Goal: Task Accomplishment & Management: Manage account settings

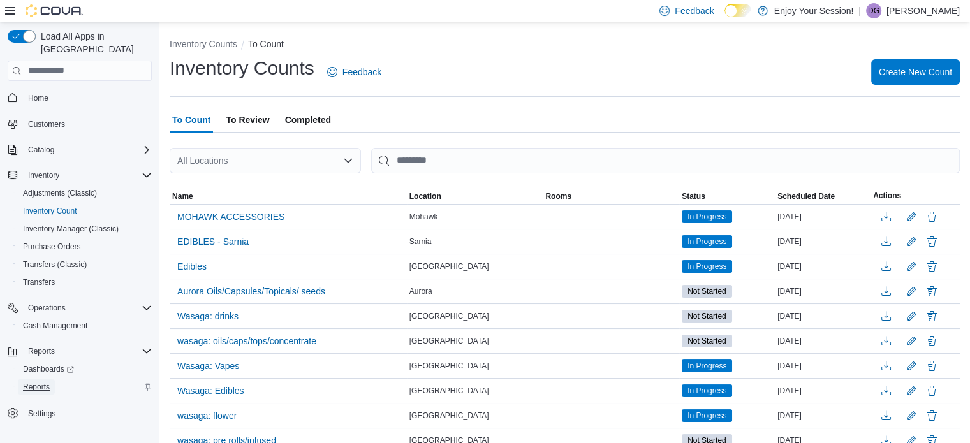
click at [38, 379] on span "Reports" at bounding box center [36, 386] width 27 height 15
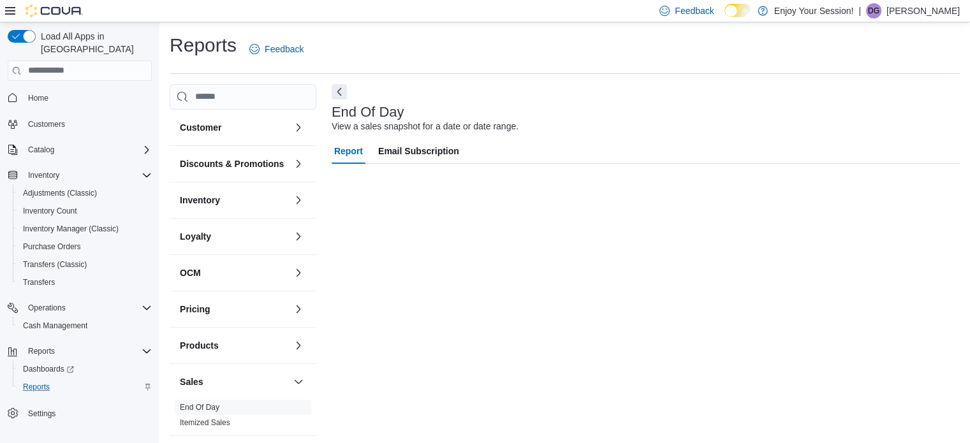
scroll to position [8, 0]
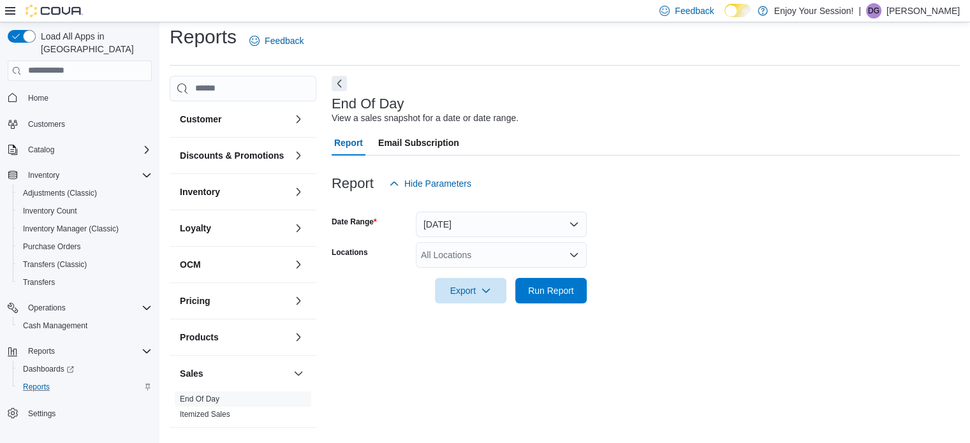
click at [503, 262] on div "All Locations" at bounding box center [501, 255] width 171 height 26
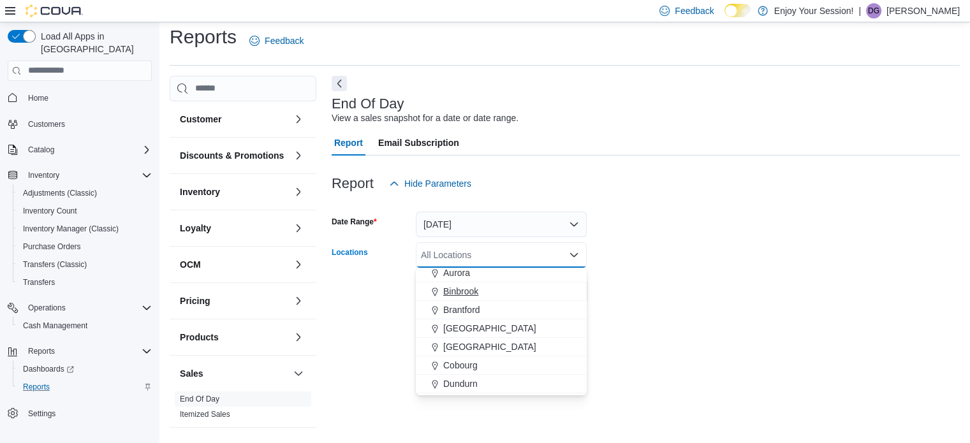
scroll to position [64, 0]
click at [469, 341] on span "Cobourg" at bounding box center [460, 342] width 34 height 13
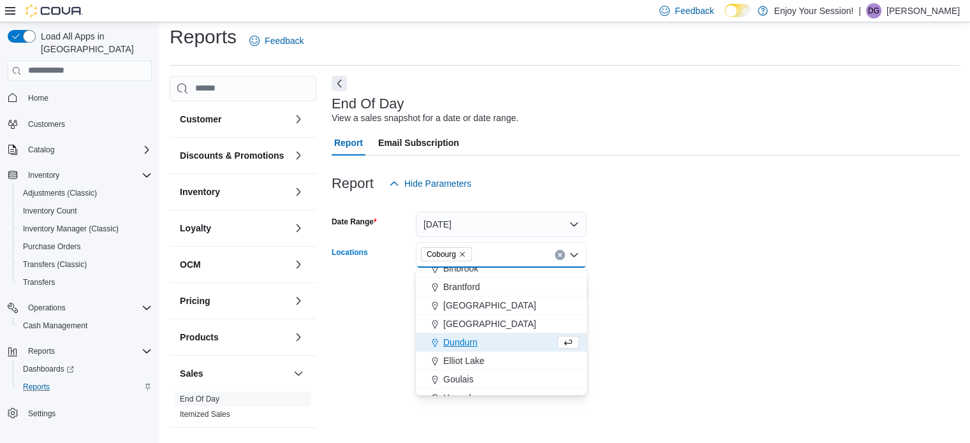
click at [676, 295] on form "Date Range [DATE] Locations [GEOGRAPHIC_DATA] Combo box. Selected. [GEOGRAPHIC_…" at bounding box center [646, 249] width 628 height 107
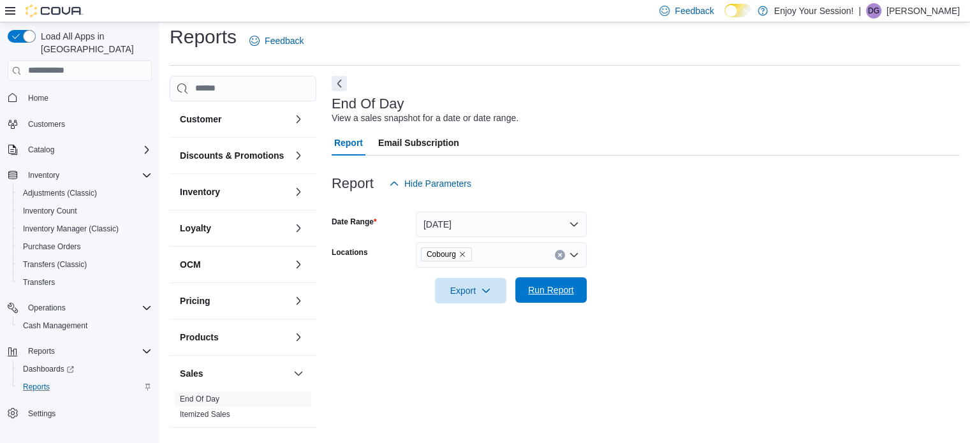
click at [572, 296] on span "Run Report" at bounding box center [551, 290] width 56 height 26
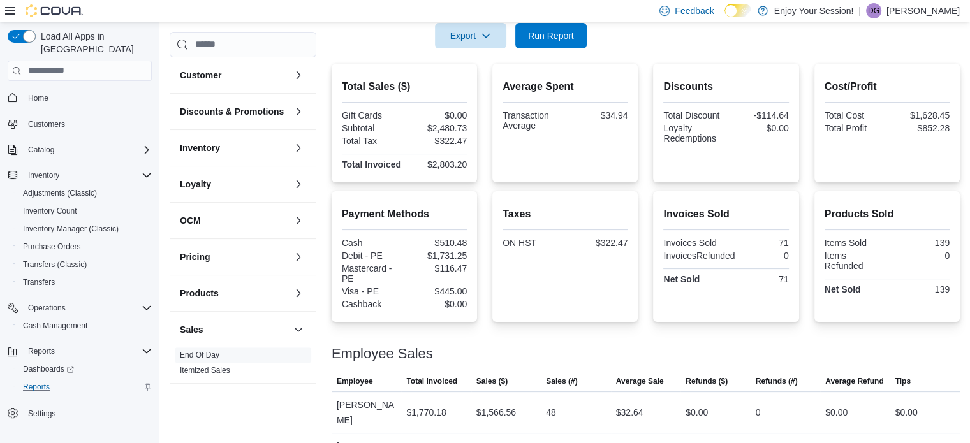
scroll to position [273, 0]
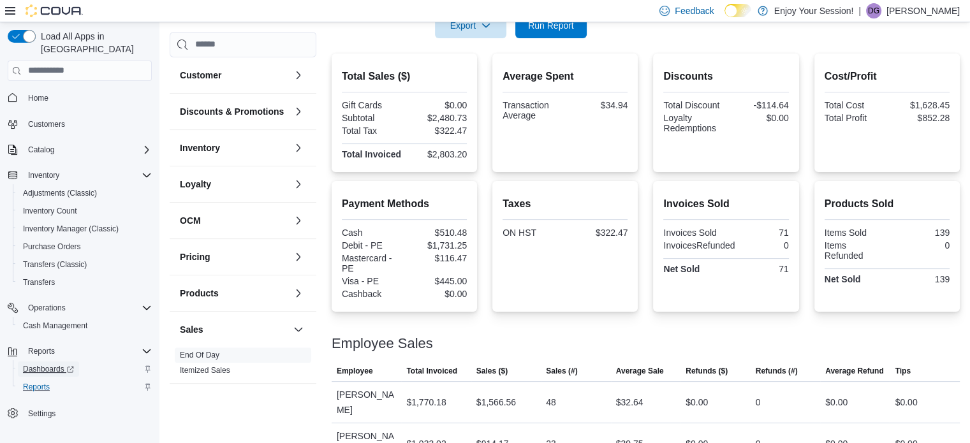
click at [52, 364] on span "Dashboards" at bounding box center [48, 369] width 51 height 10
click at [43, 364] on span "Dashboards" at bounding box center [48, 369] width 51 height 10
click at [34, 364] on span "Dashboards" at bounding box center [48, 369] width 51 height 10
click at [8, 12] on icon at bounding box center [10, 11] width 10 height 10
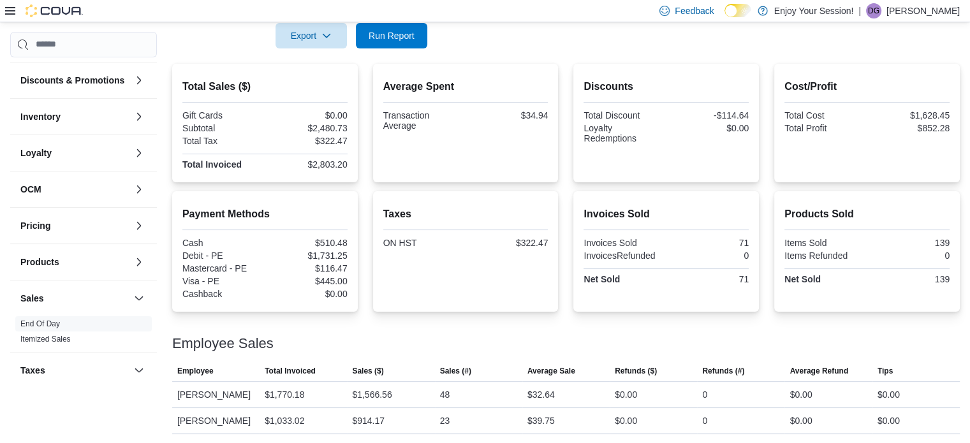
scroll to position [0, 0]
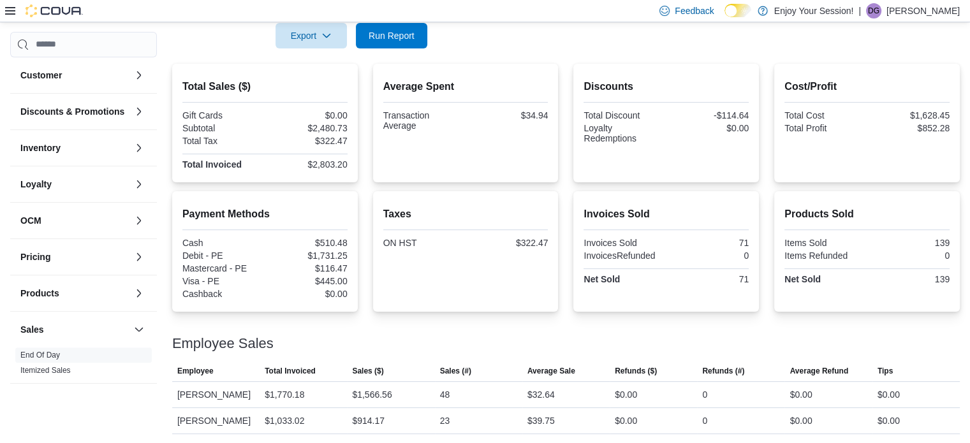
click at [13, 12] on icon at bounding box center [10, 11] width 10 height 10
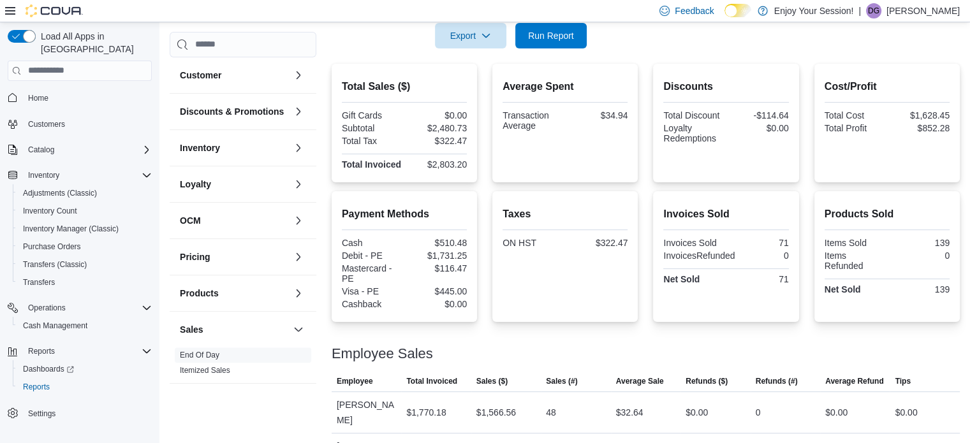
click at [13, 12] on icon at bounding box center [10, 11] width 10 height 10
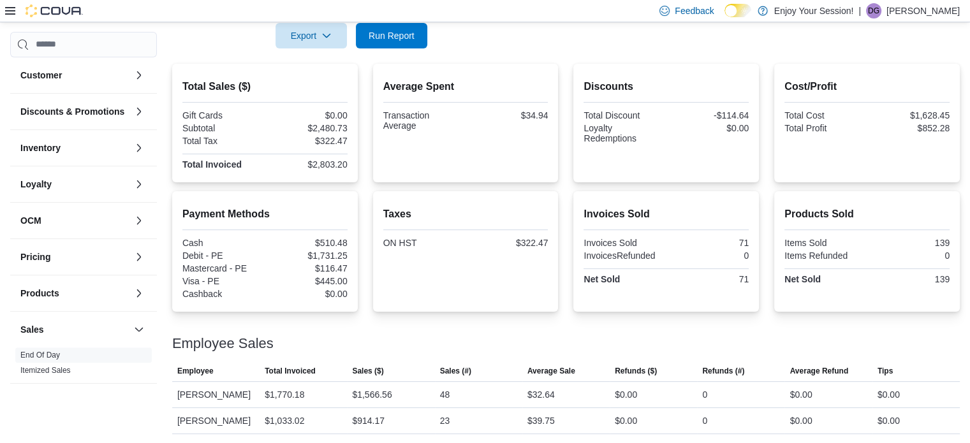
click at [15, 10] on div at bounding box center [44, 10] width 78 height 13
click at [8, 10] on icon at bounding box center [10, 11] width 10 height 10
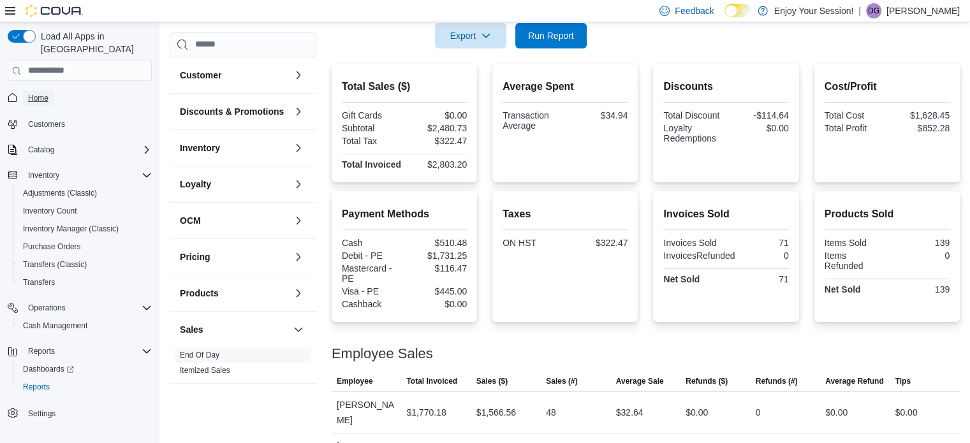
click at [36, 93] on span "Home" at bounding box center [38, 98] width 20 height 10
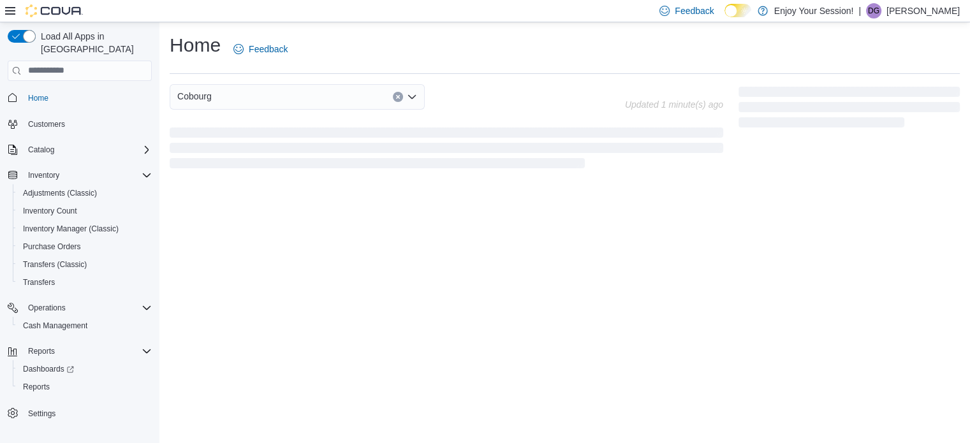
click at [11, 10] on icon at bounding box center [10, 11] width 10 height 10
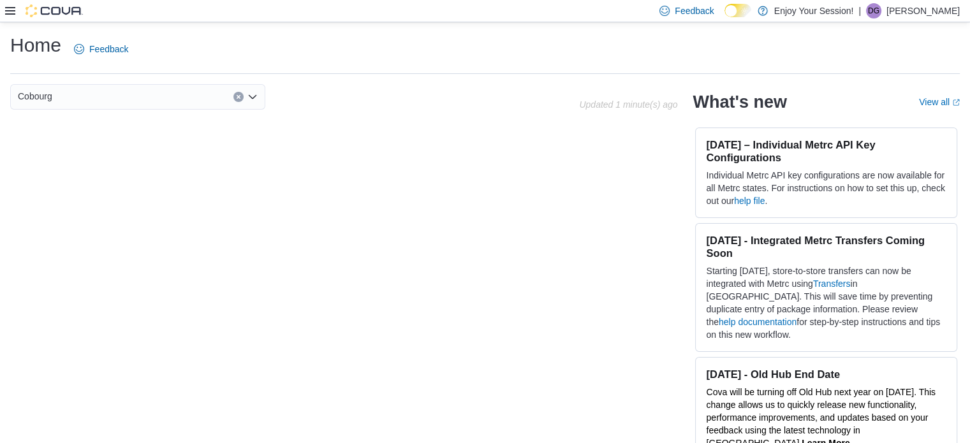
click at [11, 11] on icon at bounding box center [10, 11] width 10 height 10
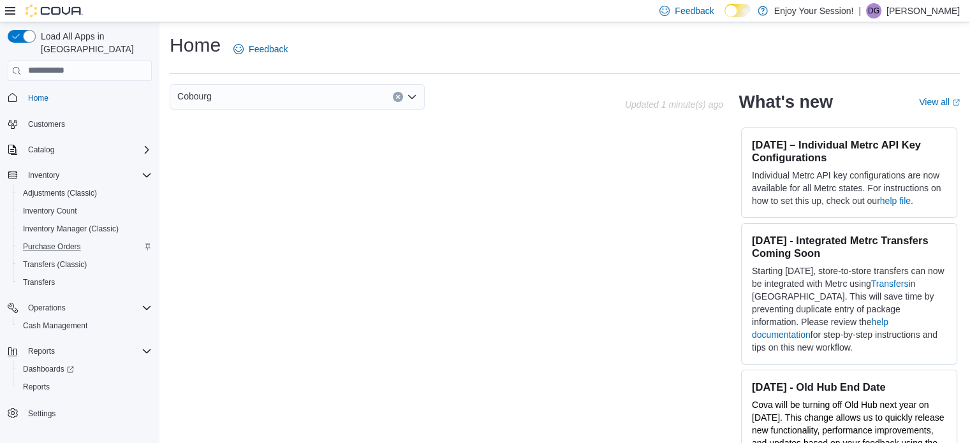
scroll to position [24, 0]
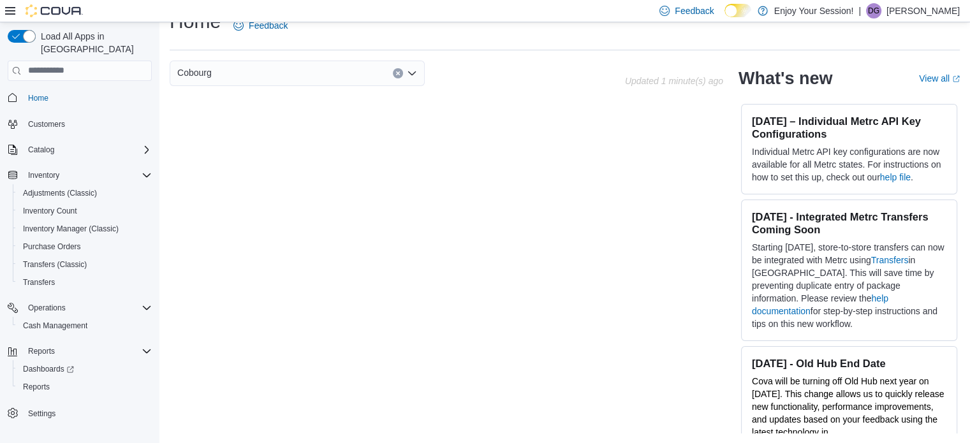
click at [959, 7] on p "[PERSON_NAME]" at bounding box center [922, 10] width 73 height 15
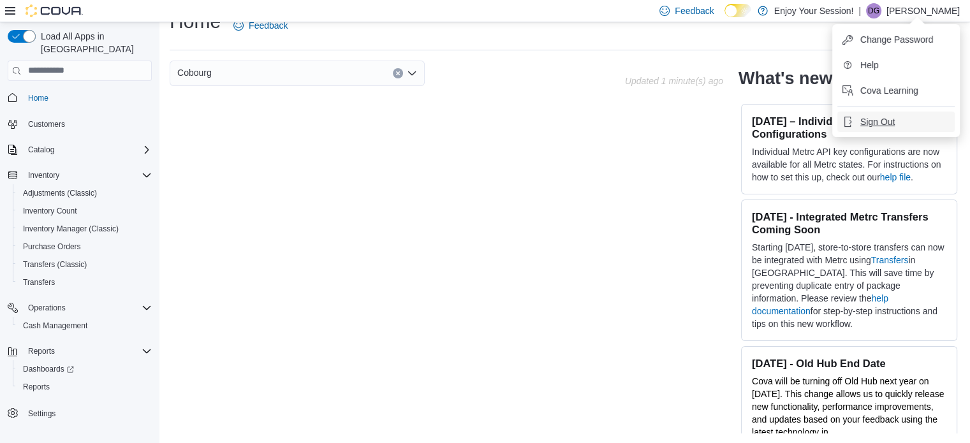
click at [941, 118] on button "Sign Out" at bounding box center [895, 122] width 117 height 20
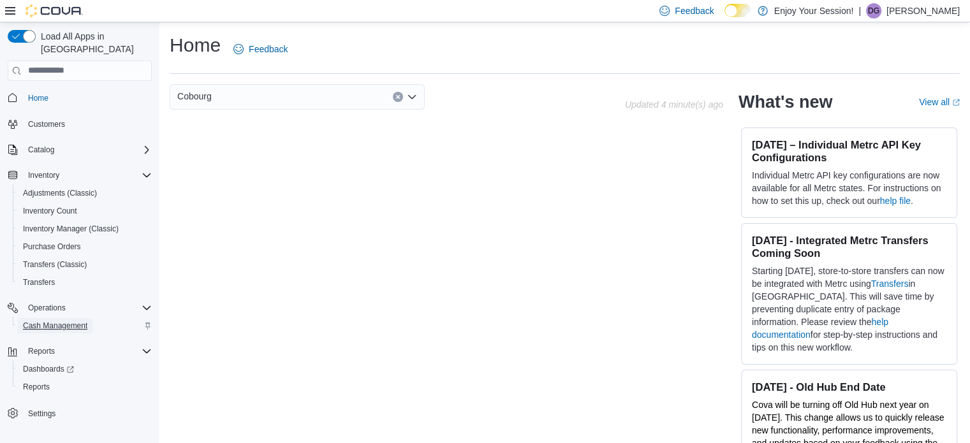
click at [45, 318] on span "Cash Management" at bounding box center [55, 325] width 64 height 15
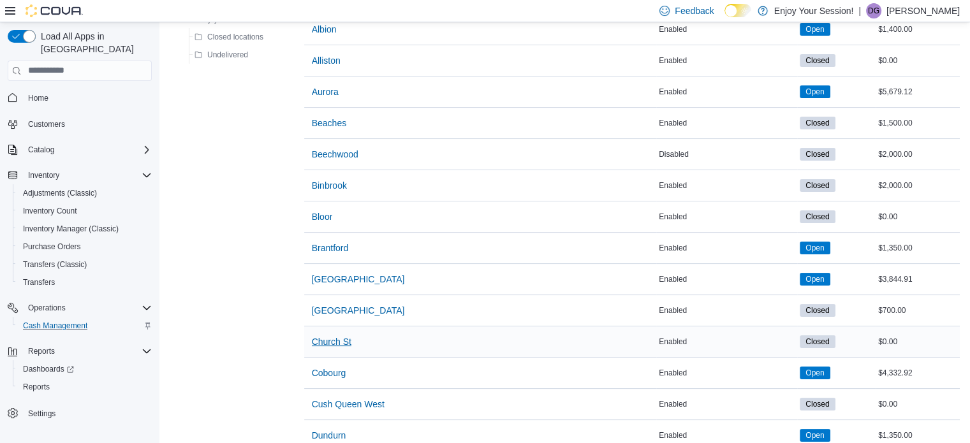
scroll to position [191, 0]
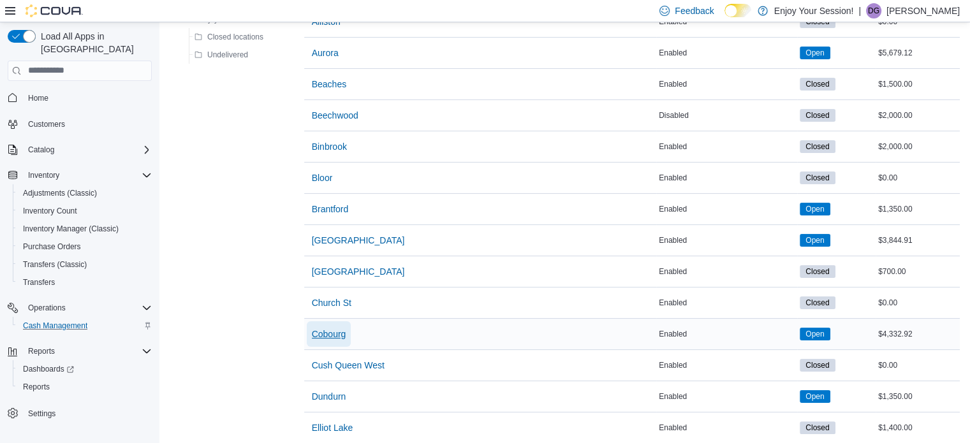
click at [335, 331] on span "Cobourg" at bounding box center [329, 334] width 34 height 13
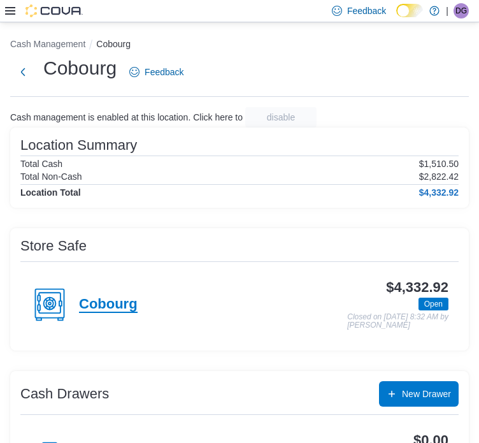
click at [122, 308] on h4 "Cobourg" at bounding box center [108, 304] width 59 height 17
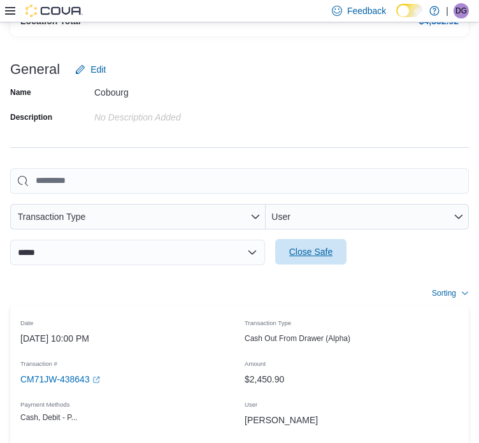
click at [289, 245] on span "Close Safe" at bounding box center [310, 251] width 43 height 13
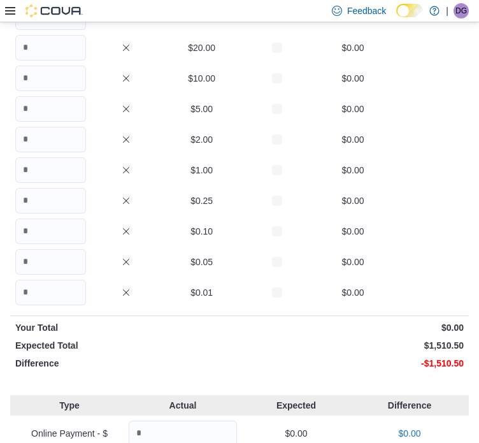
scroll to position [77, 0]
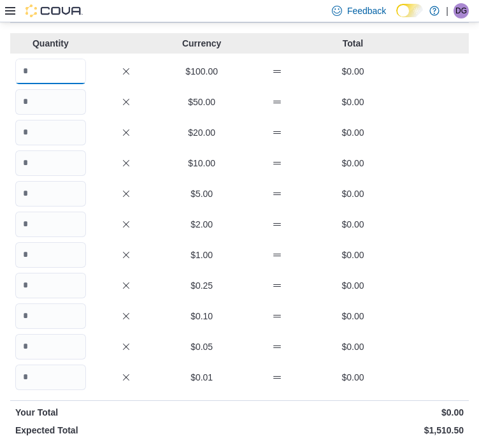
click at [24, 76] on input "Quantity" at bounding box center [50, 72] width 71 height 26
type input "*"
type input "**"
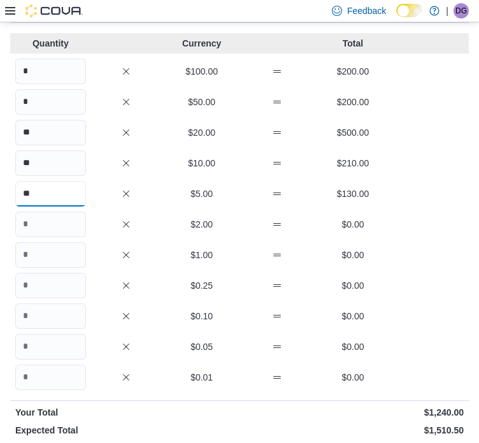
type input "**"
type input "***"
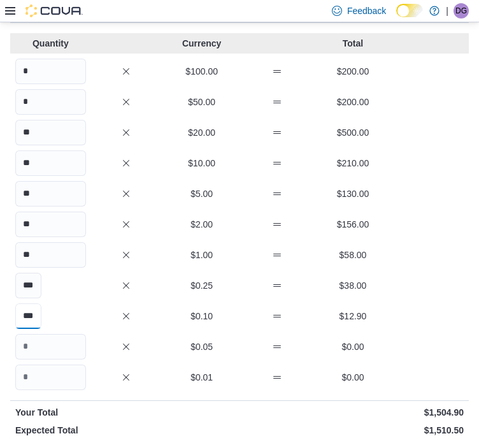
type input "***"
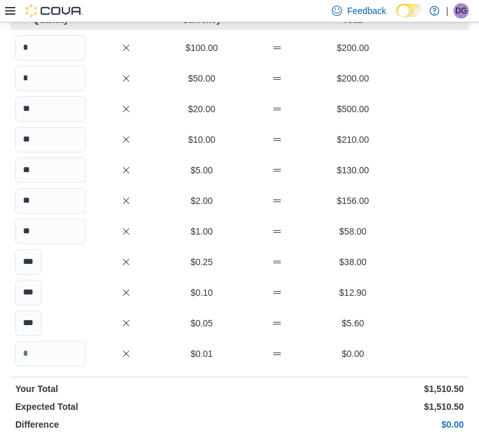
scroll to position [78, 0]
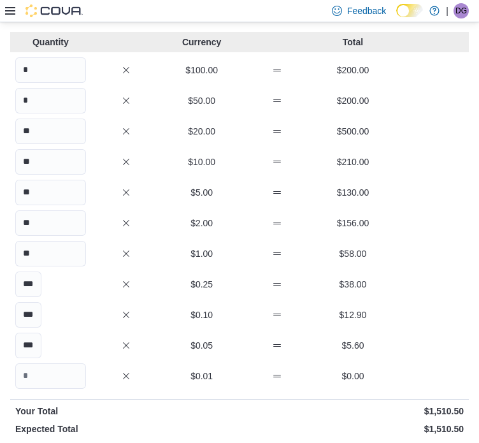
type input "*******"
type input "******"
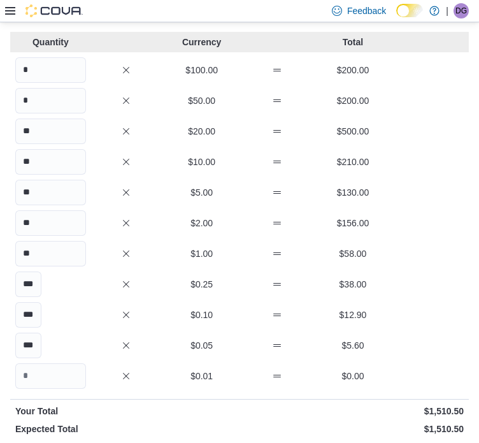
scroll to position [142, 0]
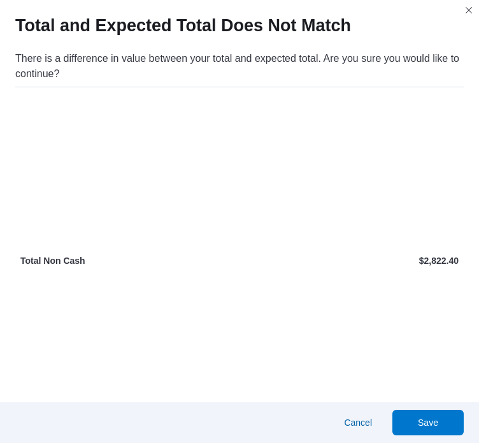
click at [422, 314] on div "Total and Expected Total Does Not Match There is a difference in value between …" at bounding box center [239, 221] width 479 height 443
click at [344, 416] on span "Cancel" at bounding box center [358, 422] width 28 height 13
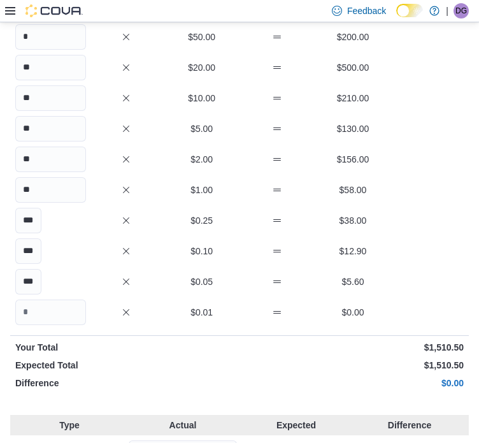
type input "******"
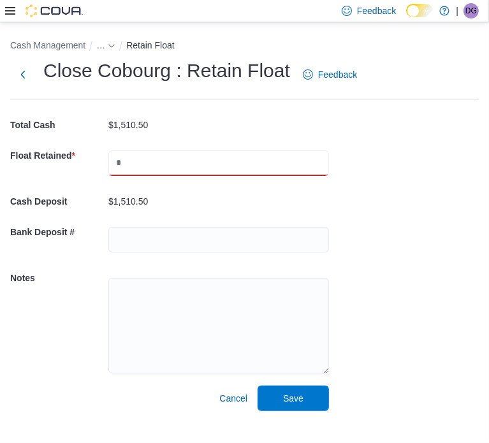
click at [123, 161] on input "text" at bounding box center [218, 163] width 221 height 26
type input "*****"
click at [292, 391] on span "Save" at bounding box center [293, 398] width 56 height 26
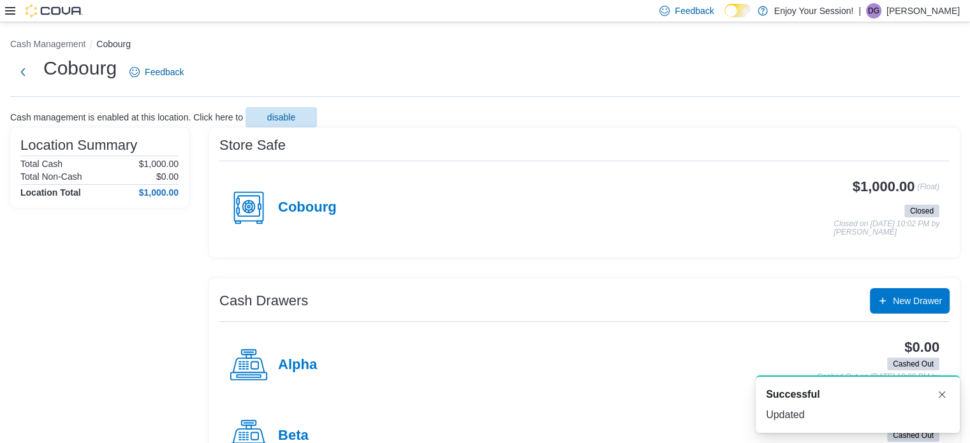
click at [13, 10] on icon at bounding box center [10, 11] width 10 height 8
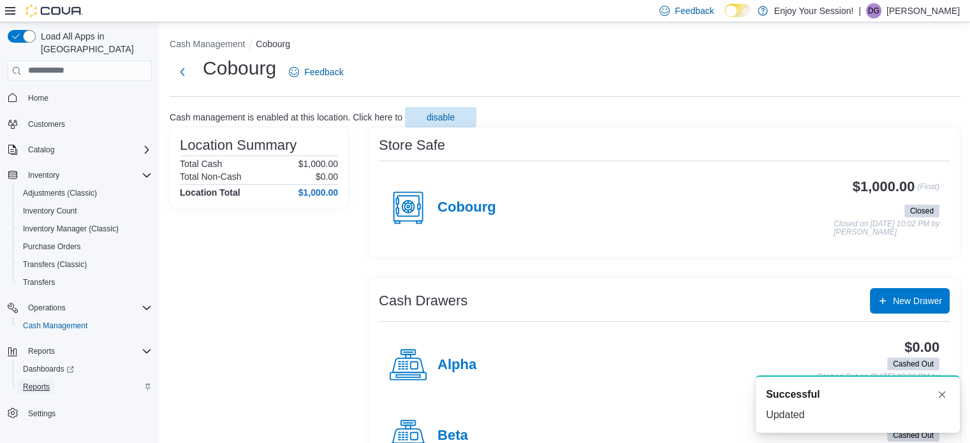
click at [43, 382] on span "Reports" at bounding box center [36, 387] width 27 height 10
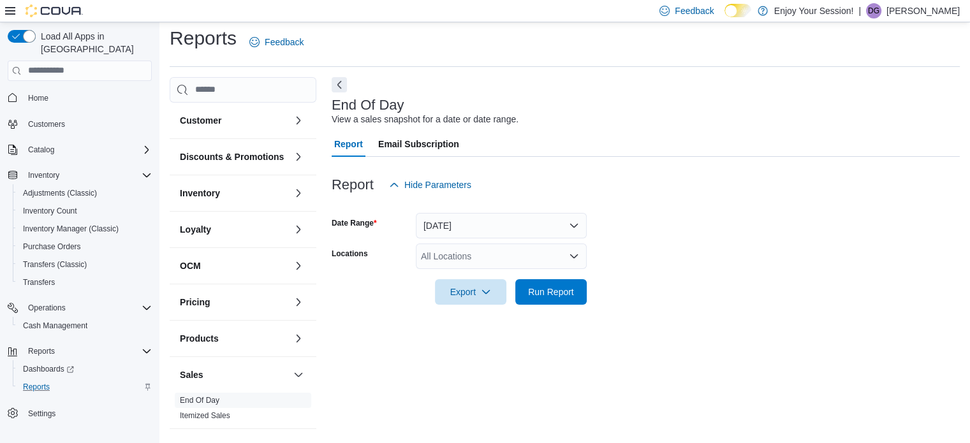
scroll to position [8, 0]
click at [449, 254] on div "All Locations" at bounding box center [501, 255] width 171 height 26
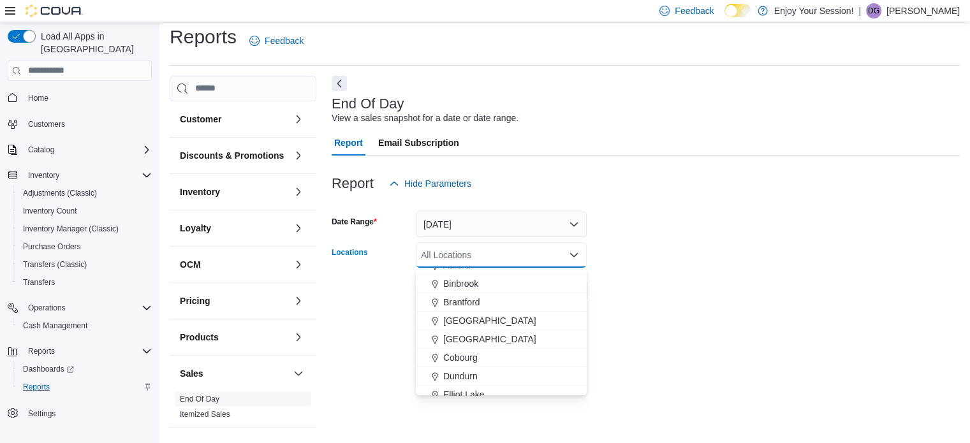
scroll to position [128, 0]
click at [458, 277] on span "Cobourg" at bounding box center [460, 278] width 34 height 13
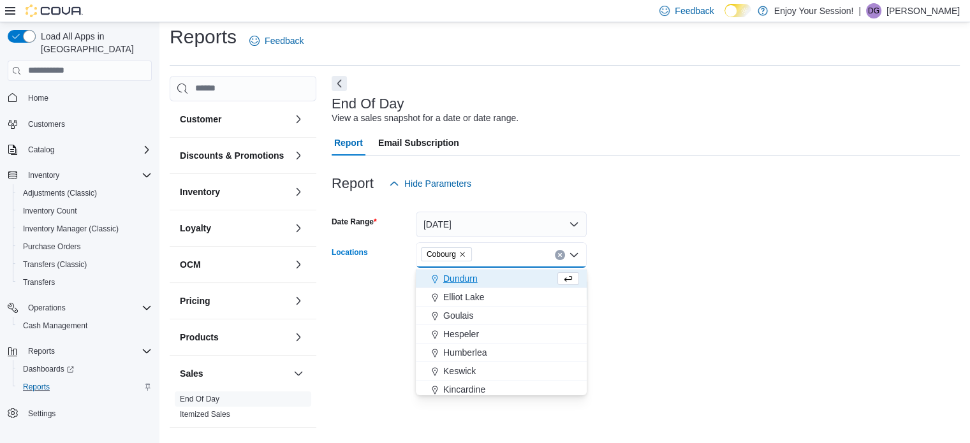
click at [663, 255] on form "Date Range [DATE] Locations [GEOGRAPHIC_DATA] Combo box. Selected. [GEOGRAPHIC_…" at bounding box center [646, 249] width 628 height 107
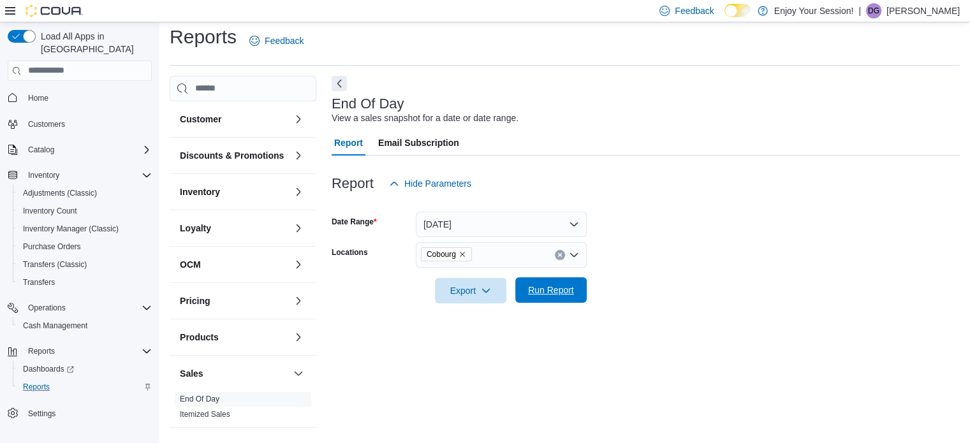
click at [572, 288] on span "Run Report" at bounding box center [551, 290] width 46 height 13
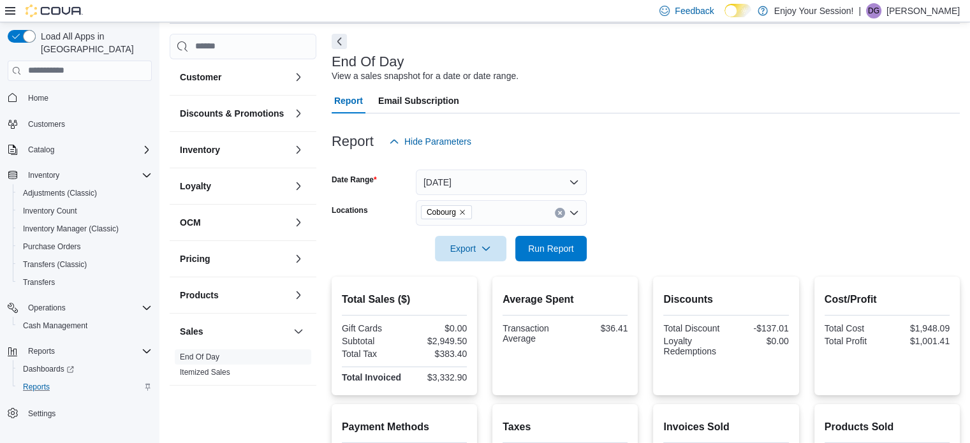
scroll to position [72, 0]
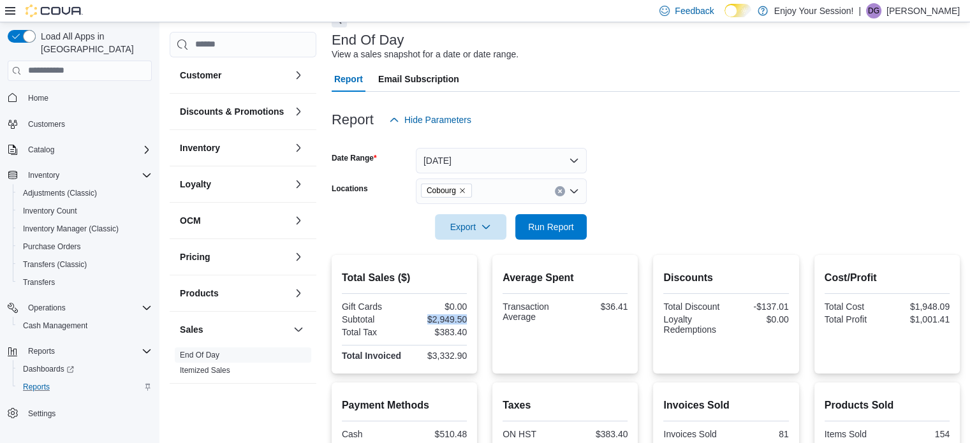
drag, startPoint x: 428, startPoint y: 318, endPoint x: 474, endPoint y: 317, distance: 45.3
click at [474, 317] on div "Total Sales ($) Gift Cards $0.00 Subtotal $2,949.50 Total Tax $383.40 Total Inv…" at bounding box center [404, 314] width 145 height 119
drag, startPoint x: 467, startPoint y: 318, endPoint x: 450, endPoint y: 315, distance: 16.9
click at [467, 317] on div "$2,949.50" at bounding box center [437, 319] width 60 height 10
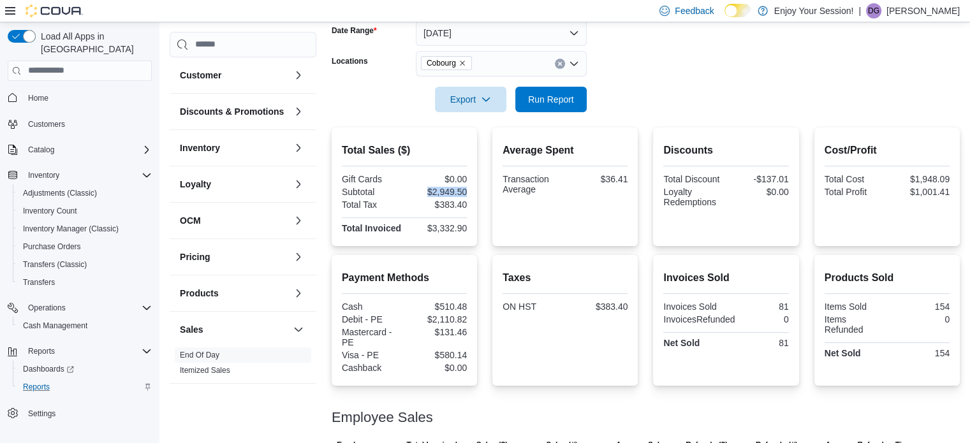
click at [449, 191] on div "$2,949.50" at bounding box center [437, 192] width 60 height 10
drag, startPoint x: 606, startPoint y: 177, endPoint x: 638, endPoint y: 175, distance: 31.9
click at [638, 175] on div "Average Spent Transaction Average $36.41" at bounding box center [564, 187] width 145 height 119
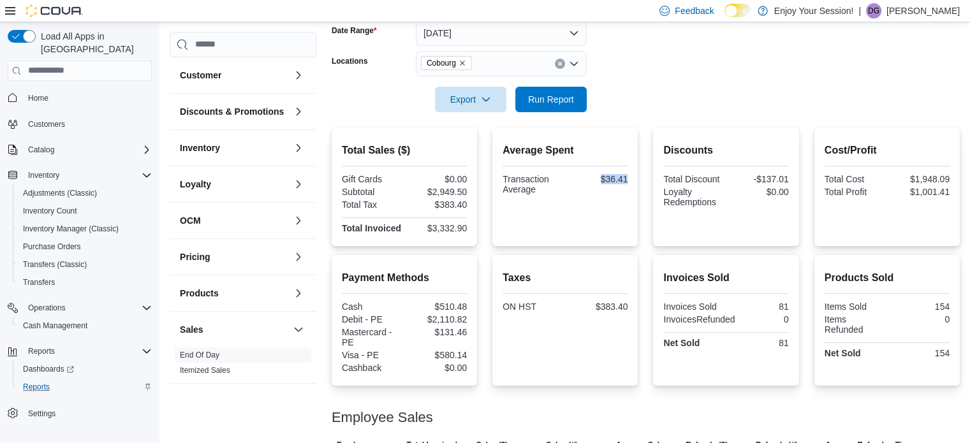
copy div "$36.41"
drag, startPoint x: 760, startPoint y: 175, endPoint x: 800, endPoint y: 179, distance: 40.3
click at [798, 179] on div "Discounts Total Discount -$137.01 Loyalty Redemptions $0.00" at bounding box center [725, 187] width 145 height 119
copy div "-$137.01"
drag, startPoint x: 434, startPoint y: 303, endPoint x: 477, endPoint y: 307, distance: 42.9
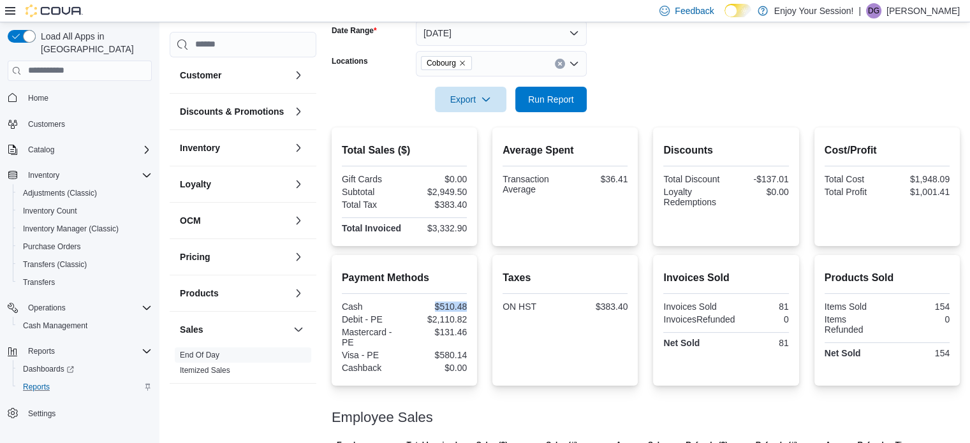
click at [477, 307] on div "Payment Methods Cash $510.48 Debit - PE $2,110.82 Mastercard - PE $131.46 Visa …" at bounding box center [404, 320] width 145 height 131
copy div "$510.48"
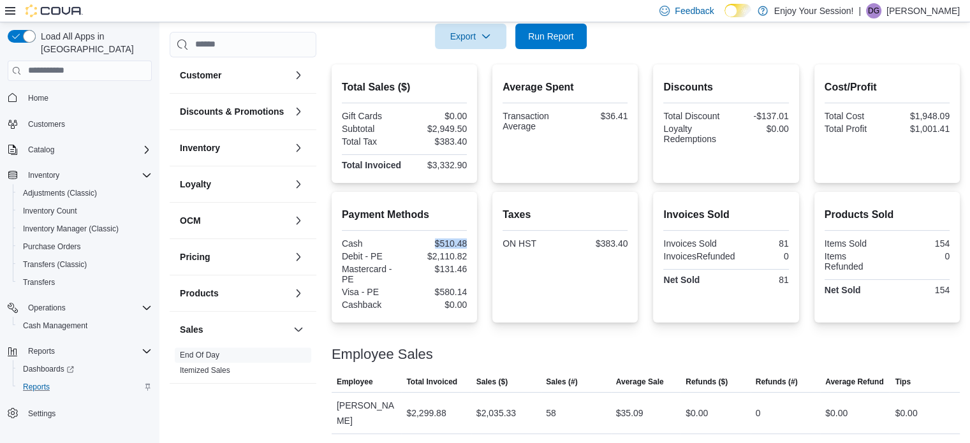
scroll to position [263, 0]
